Goal: Transaction & Acquisition: Purchase product/service

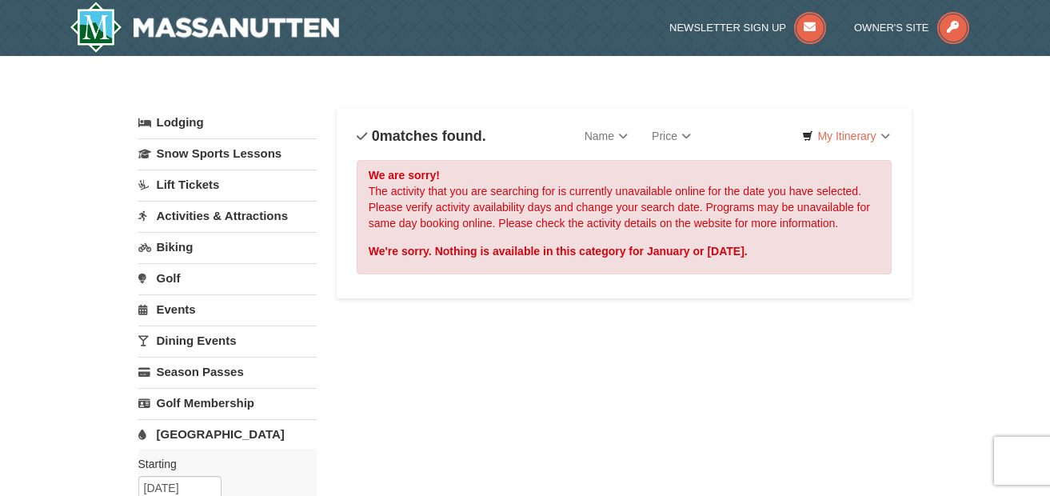
click at [206, 433] on link "[GEOGRAPHIC_DATA]" at bounding box center [227, 434] width 178 height 30
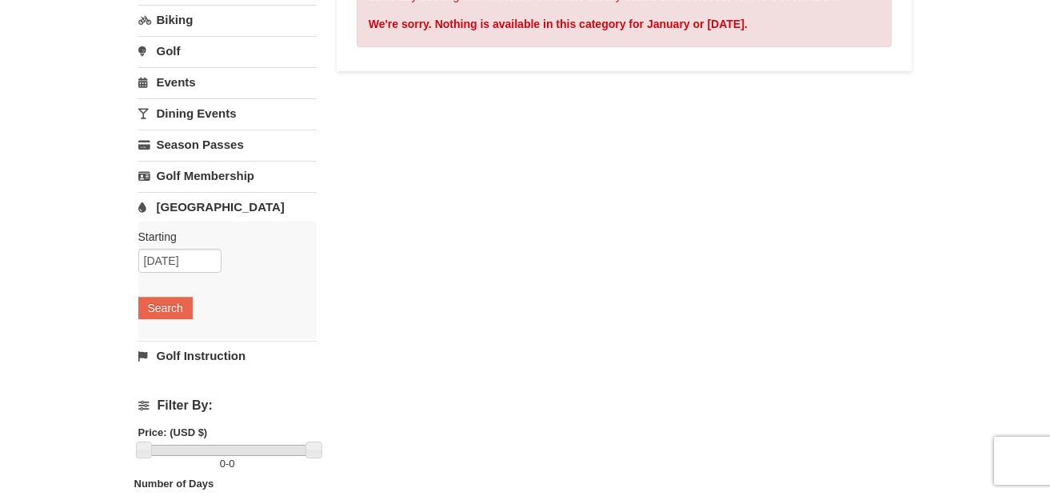
scroll to position [229, 0]
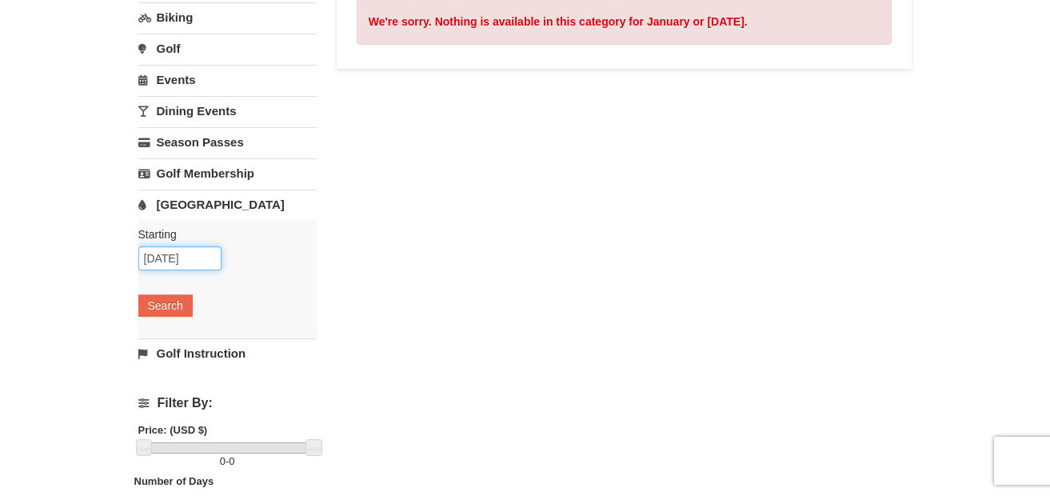
click at [201, 261] on input "01/03/2026" at bounding box center [179, 258] width 83 height 24
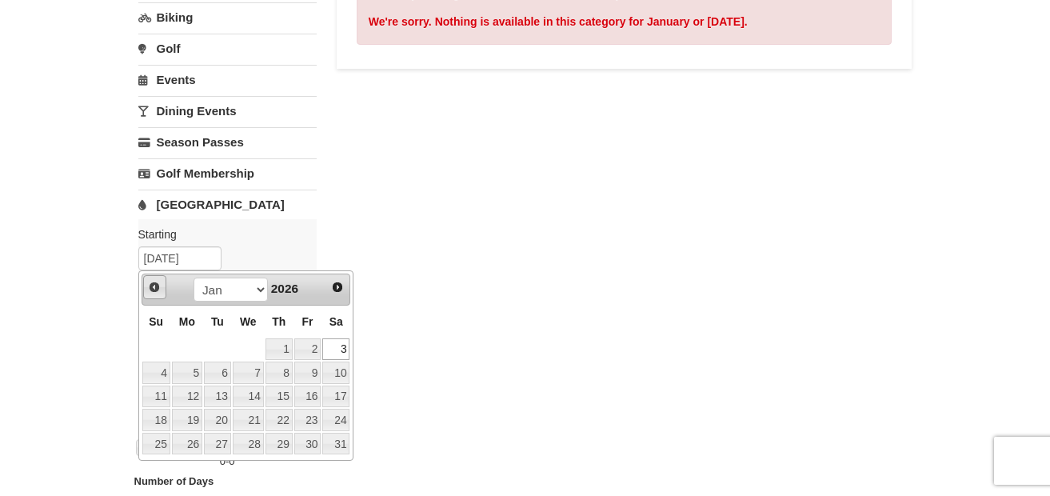
click at [153, 285] on span "Prev" at bounding box center [154, 287] width 13 height 13
click at [336, 422] on link "27" at bounding box center [335, 420] width 27 height 22
type input "12/27/2025"
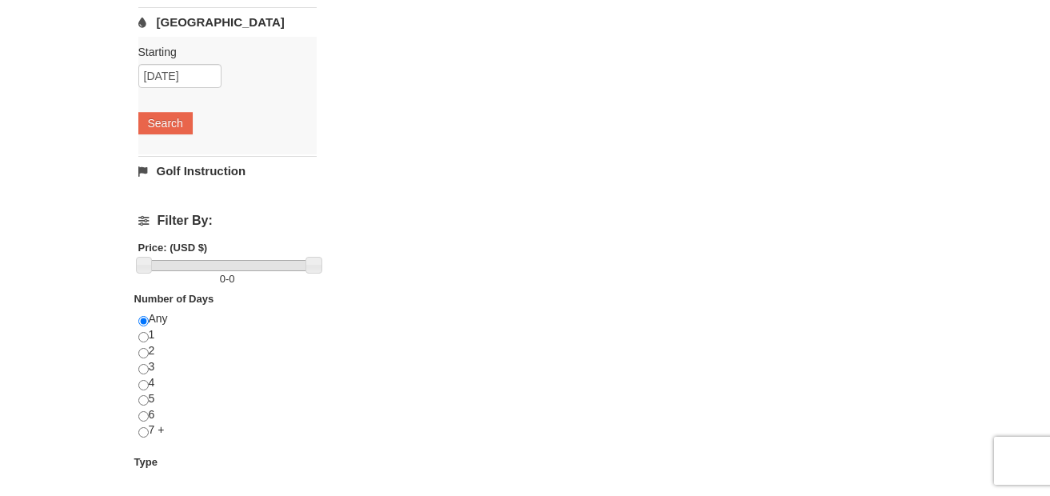
scroll to position [453, 0]
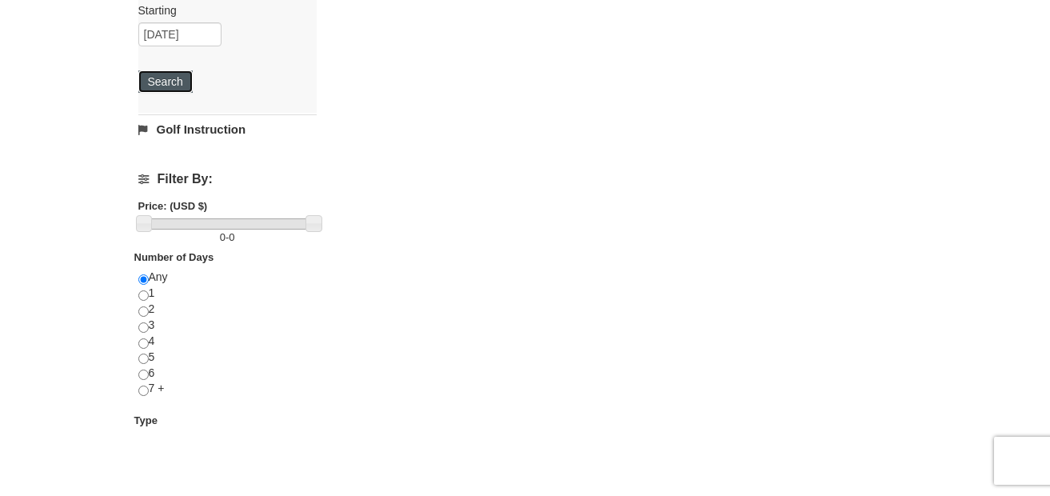
click at [169, 84] on button "Search" at bounding box center [165, 81] width 54 height 22
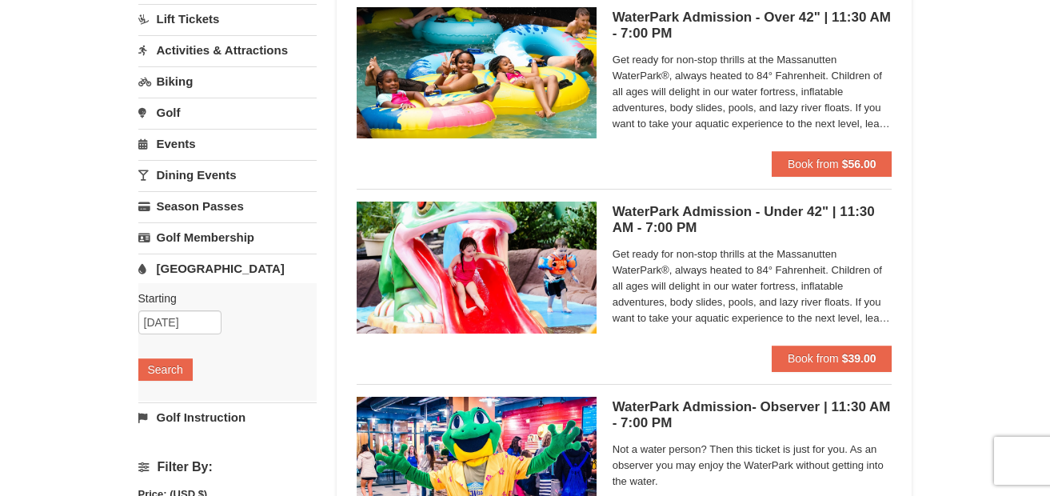
scroll to position [168, 0]
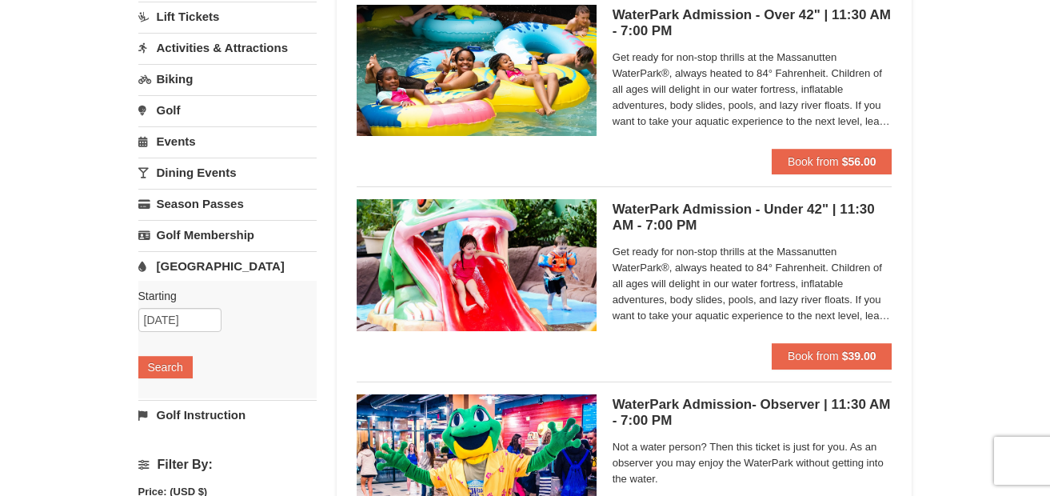
drag, startPoint x: 1057, startPoint y: 97, endPoint x: 1052, endPoint y: 154, distance: 57.8
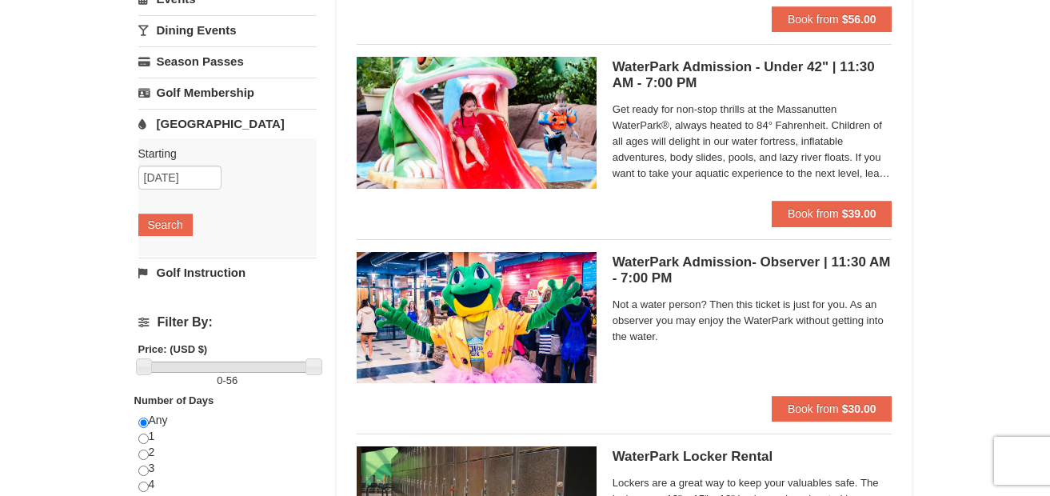
scroll to position [305, 0]
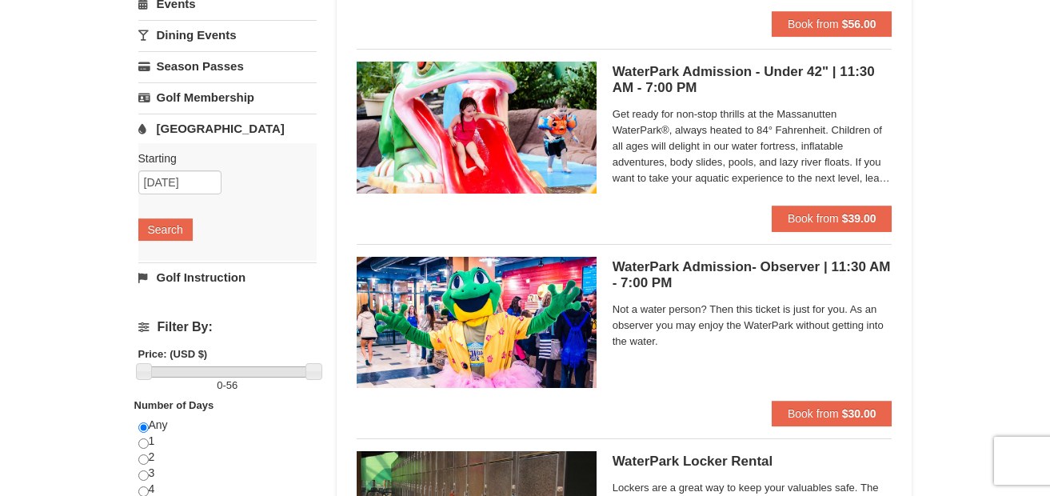
drag, startPoint x: 1053, startPoint y: 174, endPoint x: 968, endPoint y: 103, distance: 110.2
click at [968, 103] on div "× Categories List Filter My Itinerary Questions? 1-540-289-9441 Lodging Arrival…" at bounding box center [525, 214] width 1050 height 927
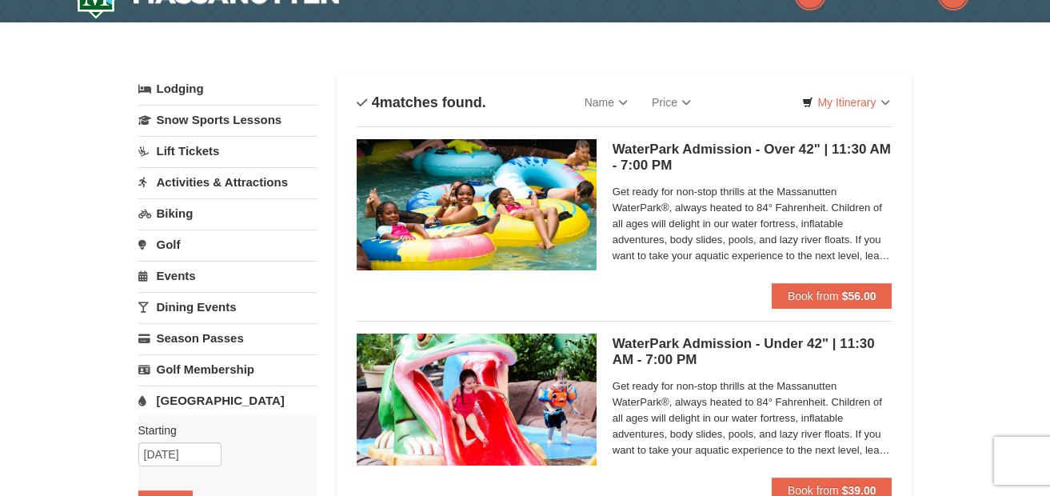
scroll to position [19, 0]
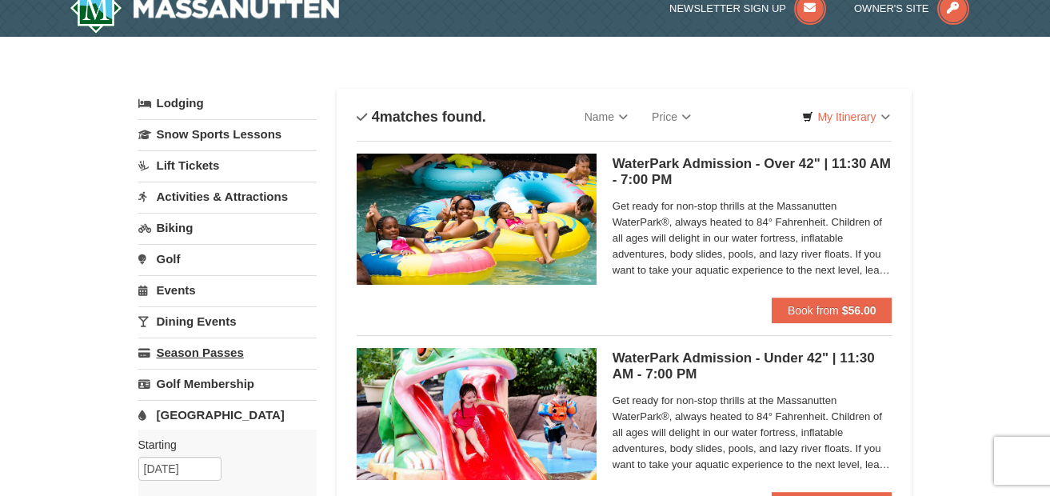
click at [198, 353] on link "Season Passes" at bounding box center [227, 352] width 178 height 30
